Goal: Task Accomplishment & Management: Use online tool/utility

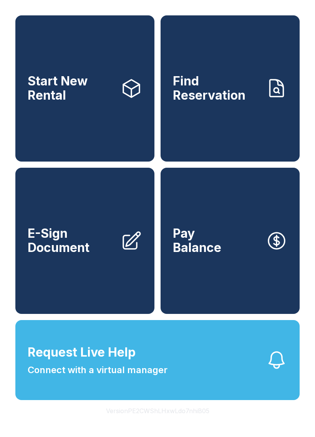
click at [79, 281] on link "E-Sign Document" at bounding box center [84, 241] width 139 height 146
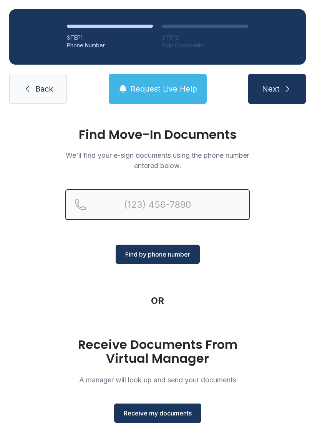
click at [174, 208] on input "Reservation phone number" at bounding box center [157, 204] width 184 height 31
type input "[PHONE_NUMBER]"
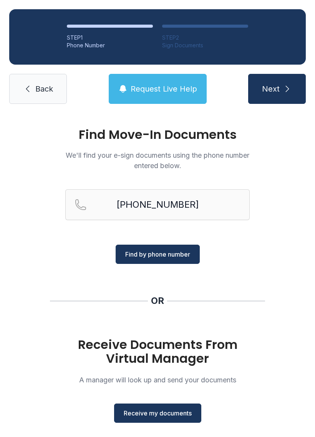
click at [174, 254] on span "Find by phone number" at bounding box center [157, 253] width 65 height 9
click at [153, 249] on button "Find by phone number" at bounding box center [158, 253] width 84 height 19
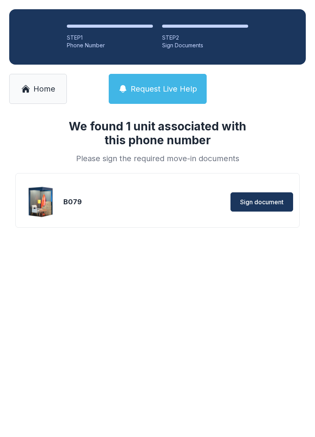
click at [260, 196] on button "Sign document" at bounding box center [262, 201] width 63 height 19
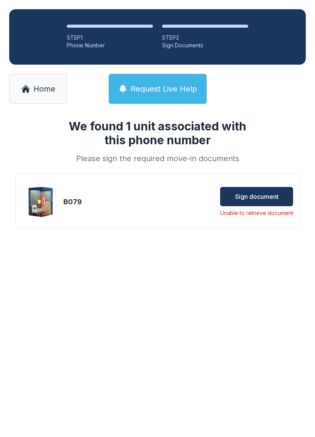
click at [240, 194] on span "Sign document" at bounding box center [256, 196] width 43 height 9
